Goal: Find contact information: Find contact information

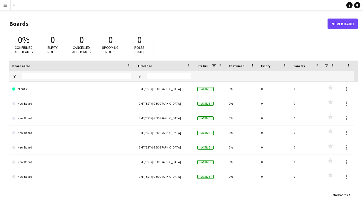
click at [8, 6] on button "Menu" at bounding box center [5, 5] width 10 height 10
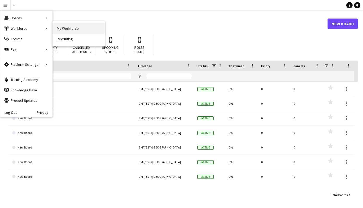
click at [54, 27] on link "My Workforce" at bounding box center [79, 28] width 52 height 10
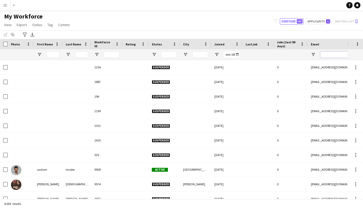
click at [328, 53] on input "Email Filter Input" at bounding box center [364, 54] width 89 height 6
paste input "**********"
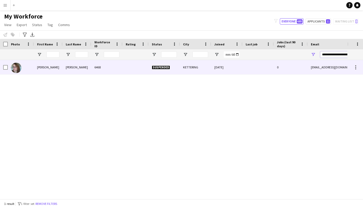
type input "**********"
click at [42, 69] on div "[PERSON_NAME]" at bounding box center [48, 67] width 29 height 14
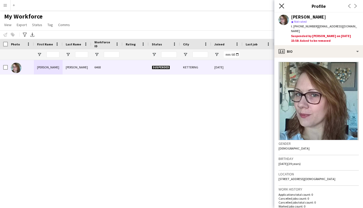
click at [280, 4] on icon "Close pop-in" at bounding box center [281, 5] width 5 height 5
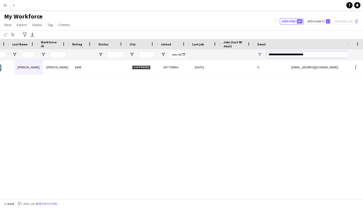
scroll to position [0, 53]
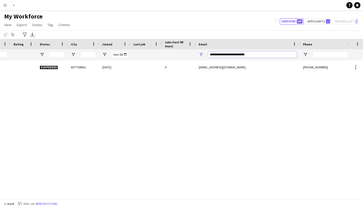
drag, startPoint x: 320, startPoint y: 56, endPoint x: 359, endPoint y: 54, distance: 38.3
click at [359, 54] on div "Workforce Details Rating Status City" at bounding box center [181, 49] width 363 height 21
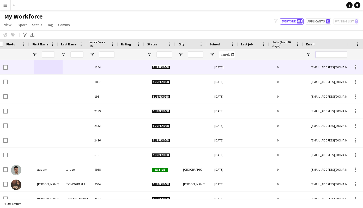
scroll to position [0, -1]
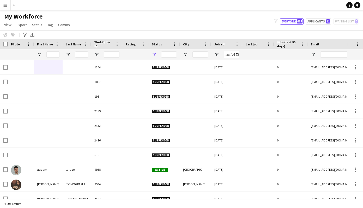
click at [154, 54] on span "Open Filter Menu" at bounding box center [154, 54] width 5 height 5
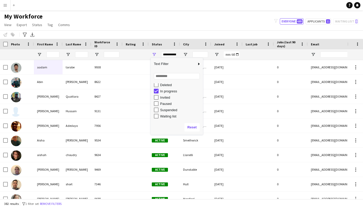
type input "**********"
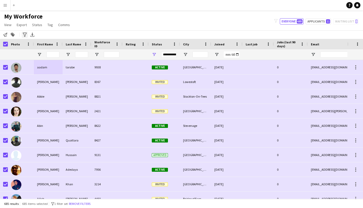
click at [25, 34] on icon "Advanced filters" at bounding box center [25, 35] width 4 height 4
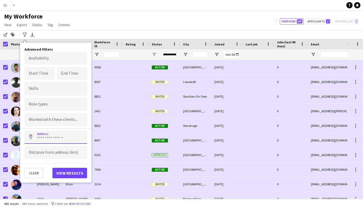
drag, startPoint x: 40, startPoint y: 137, endPoint x: 63, endPoint y: 124, distance: 26.6
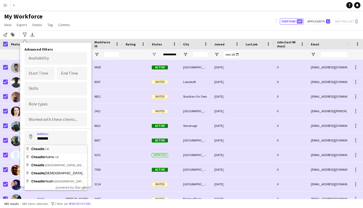
type input "**********"
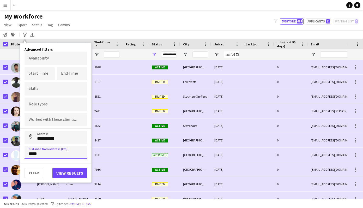
type input "*****"
click at [65, 173] on button "View results" at bounding box center [69, 173] width 35 height 10
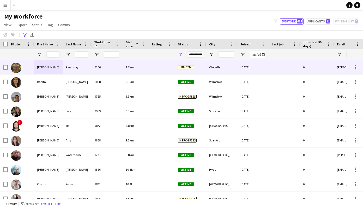
click at [61, 67] on div "[PERSON_NAME]" at bounding box center [48, 67] width 29 height 14
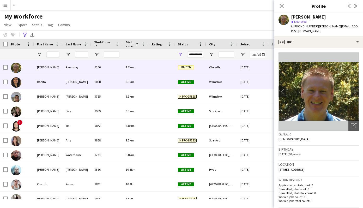
click at [50, 81] on div "Babita" at bounding box center [48, 82] width 29 height 14
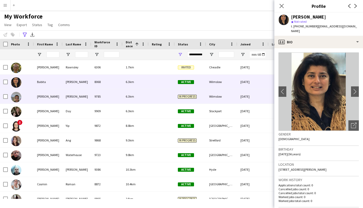
click at [45, 94] on div "[PERSON_NAME]" at bounding box center [48, 96] width 29 height 14
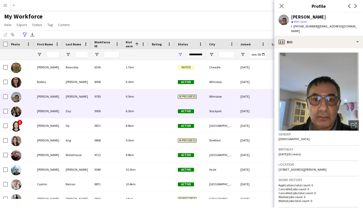
click at [44, 108] on div "[PERSON_NAME]" at bounding box center [48, 111] width 29 height 14
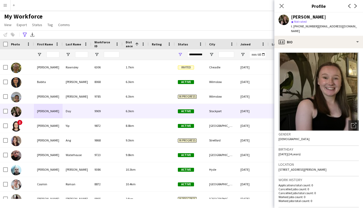
drag, startPoint x: 279, startPoint y: 163, endPoint x: 285, endPoint y: 130, distance: 34.2
click at [356, 167] on div "Location [STREET_ADDRESS][PERSON_NAME]" at bounding box center [318, 168] width 80 height 15
copy span "[STREET_ADDRESS][PERSON_NAME]"
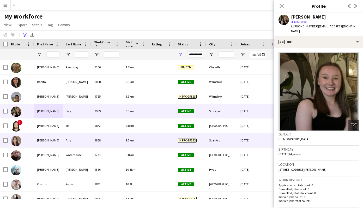
click at [32, 140] on div at bounding box center [21, 140] width 26 height 14
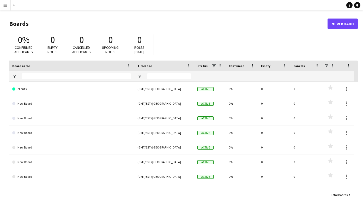
click at [8, 5] on button "Menu" at bounding box center [5, 5] width 10 height 10
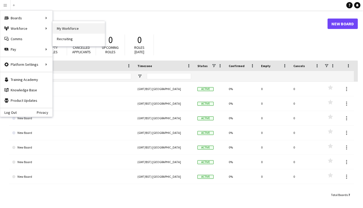
click at [86, 33] on link "My Workforce" at bounding box center [79, 28] width 52 height 10
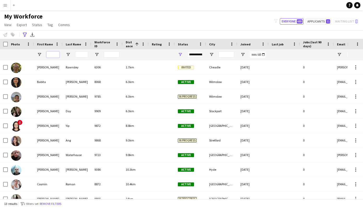
click at [56, 56] on input "First Name Filter Input" at bounding box center [52, 54] width 13 height 6
click at [57, 203] on button "Remove filters" at bounding box center [51, 204] width 24 height 6
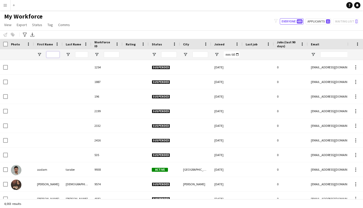
click at [52, 54] on input "First Name Filter Input" at bounding box center [52, 54] width 13 height 6
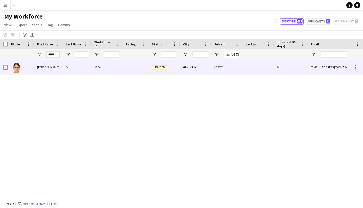
type input "*****"
click at [45, 67] on div "[PERSON_NAME]" at bounding box center [48, 67] width 29 height 14
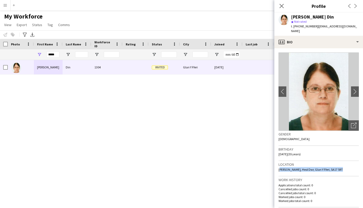
drag, startPoint x: 279, startPoint y: 165, endPoint x: 340, endPoint y: 164, distance: 61.0
click at [340, 164] on div "Location [PERSON_NAME], Heol Dwr, Glan Y Fferi, SA17 5RT" at bounding box center [318, 168] width 80 height 15
copy span "[PERSON_NAME], Heol Dwr, Glan Y Fferi, SA17 5RT"
drag, startPoint x: 56, startPoint y: 54, endPoint x: 42, endPoint y: 54, distance: 13.0
click at [43, 54] on div "*****" at bounding box center [48, 54] width 29 height 10
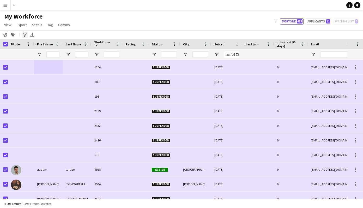
click at [26, 35] on icon "Advanced filters" at bounding box center [25, 35] width 4 height 4
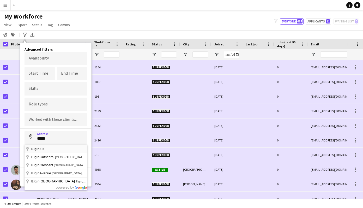
type input "*********"
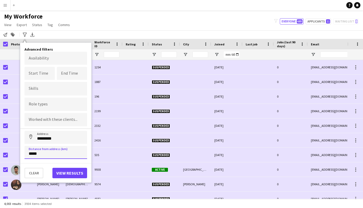
type input "****"
type input "*****"
click at [61, 175] on button "View results" at bounding box center [69, 173] width 35 height 10
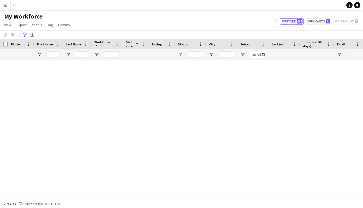
type input "**********"
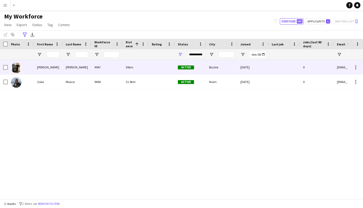
click at [66, 74] on div "[PERSON_NAME] 9047 30km Active Buckie [DATE] 0 [EMAIL_ADDRESS][DOMAIN_NAME]" at bounding box center [295, 67] width 591 height 15
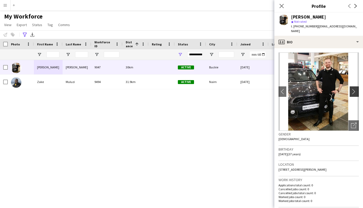
click at [352, 89] on app-icon "chevron-right" at bounding box center [355, 91] width 8 height 5
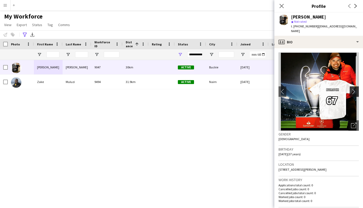
click at [352, 89] on app-icon "chevron-right" at bounding box center [355, 91] width 8 height 5
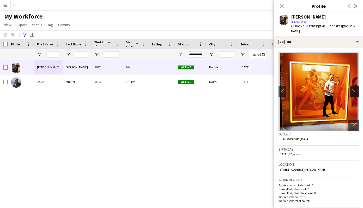
click at [352, 89] on app-icon "chevron-right" at bounding box center [355, 91] width 8 height 5
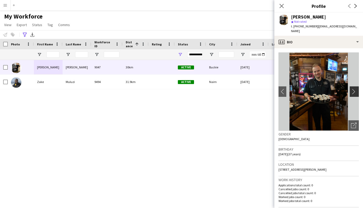
click at [352, 89] on app-icon "chevron-right" at bounding box center [355, 91] width 8 height 5
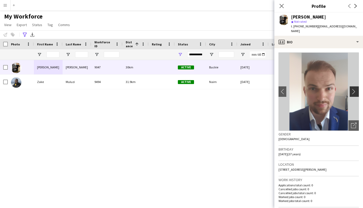
click at [352, 89] on app-icon "chevron-right" at bounding box center [355, 91] width 8 height 5
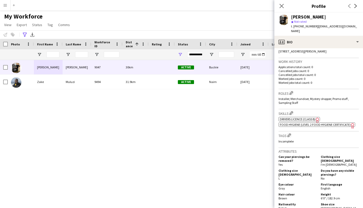
scroll to position [119, 0]
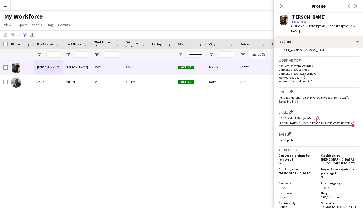
click at [102, 95] on div "[PERSON_NAME] 9047 30km Active Buckie [DATE] 0 [EMAIL_ADDRESS][DOMAIN_NAME] Zak…" at bounding box center [173, 129] width 347 height 139
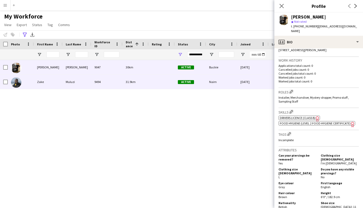
click at [73, 84] on div "Muluzi" at bounding box center [77, 82] width 29 height 14
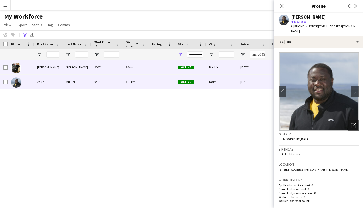
click at [53, 66] on div "[PERSON_NAME]" at bounding box center [48, 67] width 29 height 14
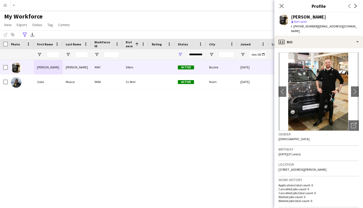
drag, startPoint x: 316, startPoint y: 27, endPoint x: 364, endPoint y: 27, distance: 47.4
click at [362, 27] on html "Menu Boards Boards Boards All jobs Status Workforce Workforce My Workforce Recr…" at bounding box center [181, 104] width 363 height 208
click at [348, 27] on span "| [EMAIL_ADDRESS][DOMAIN_NAME]" at bounding box center [324, 28] width 66 height 9
drag, startPoint x: 315, startPoint y: 26, endPoint x: 359, endPoint y: 27, distance: 43.8
click at [359, 27] on div "[PERSON_NAME] star Not rated t. [PHONE_NUMBER] | [EMAIL_ADDRESS][DOMAIN_NAME]" at bounding box center [318, 24] width 89 height 23
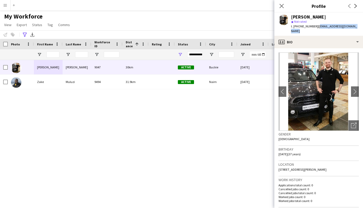
copy span "[EMAIL_ADDRESS][DOMAIN_NAME]"
